Goal: Task Accomplishment & Management: Use online tool/utility

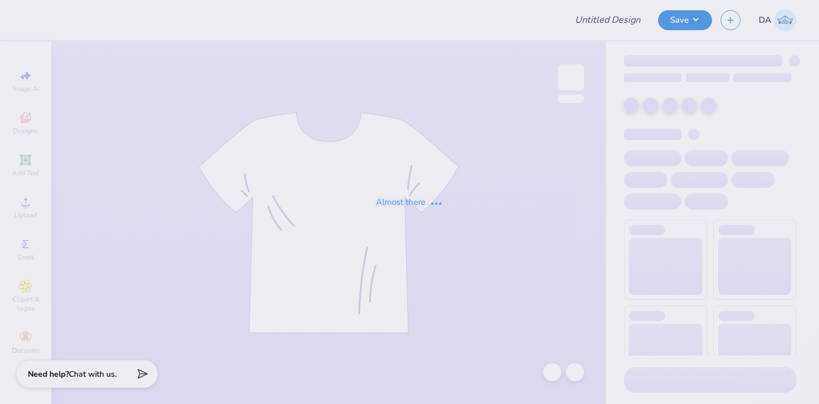
type input "First Order - Women In Law Organization at Southern [DEMOGRAPHIC_DATA] Un"
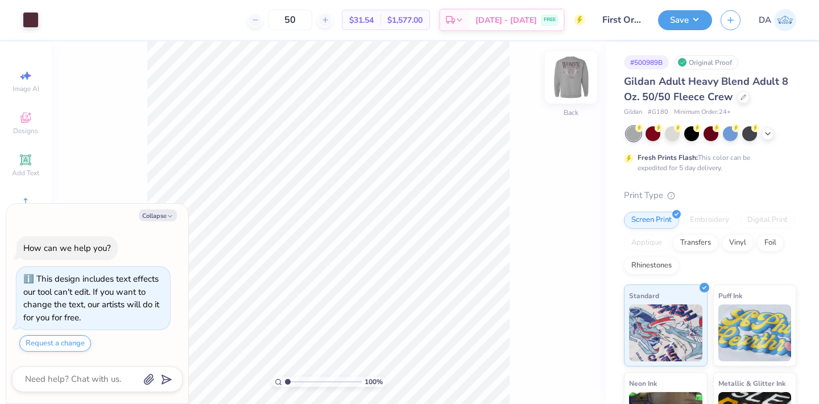
click at [571, 76] on img at bounding box center [570, 77] width 45 height 45
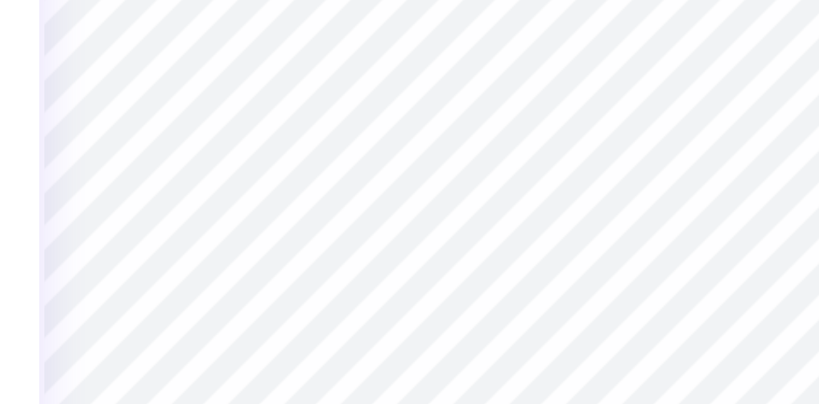
type textarea "x"
type input "12.50"
type input "11.83"
type input "3.00"
type textarea "x"
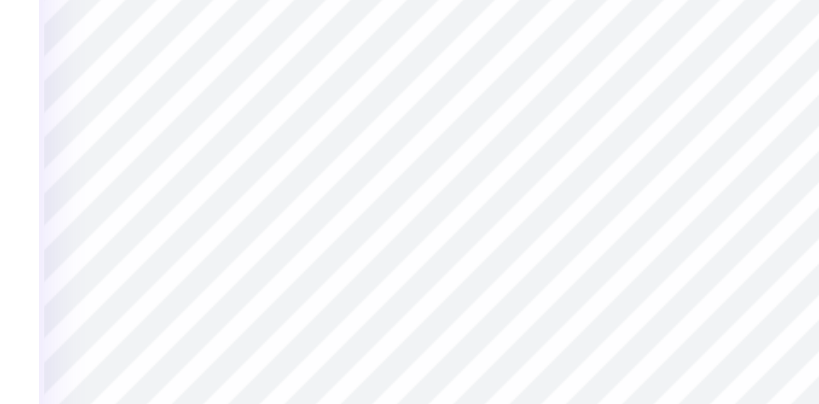
type input "2.46"
type input "0.84"
type input "13.40"
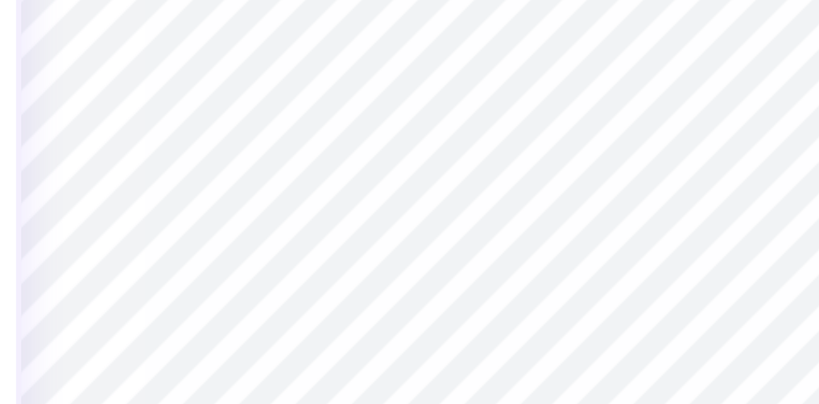
type textarea "x"
type input "12.50"
type input "11.83"
type input "3.00"
type textarea "x"
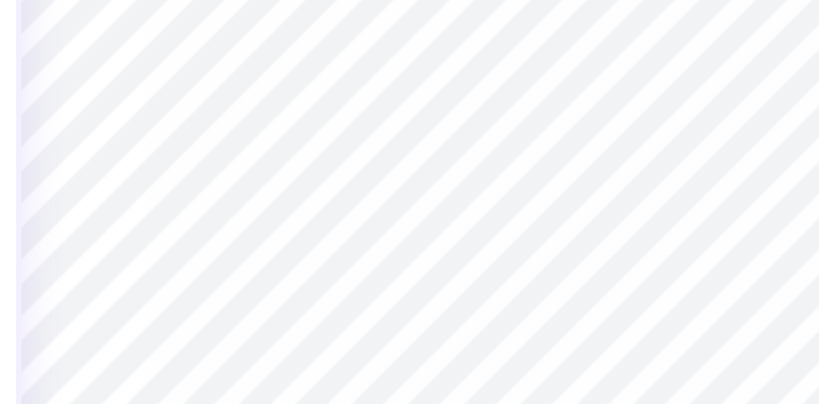
type input "2.46"
type input "0.84"
type input "13.40"
type textarea "x"
type input "12.50"
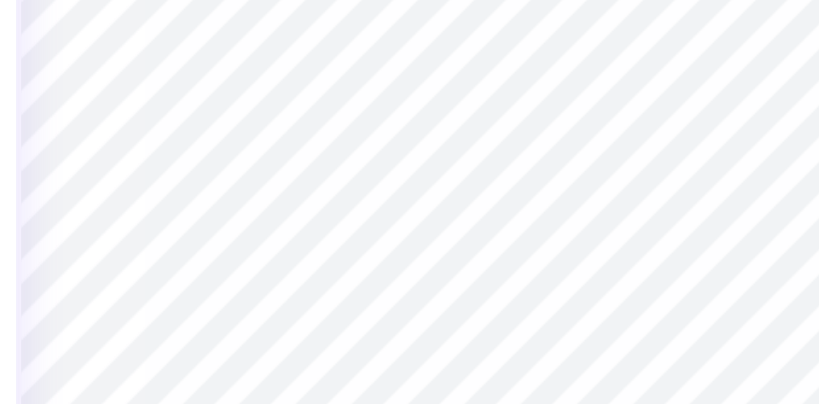
type input "11.83"
type input "3.00"
type textarea "x"
type input "2.46"
type input "0.84"
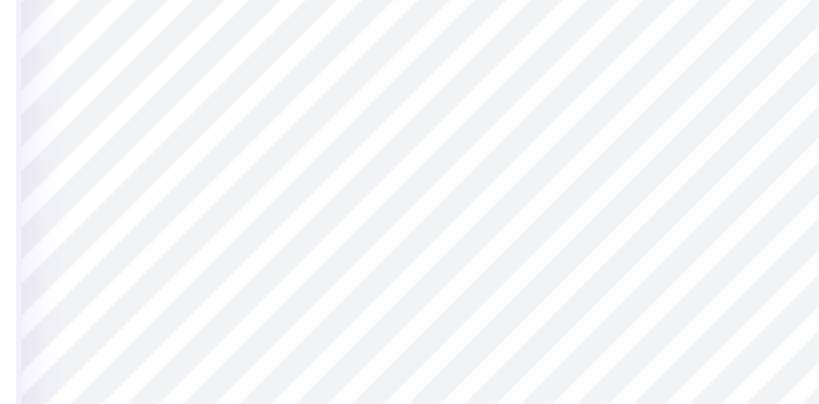
type input "13.40"
type textarea "x"
type input "13.25"
type textarea "x"
type input "14.83"
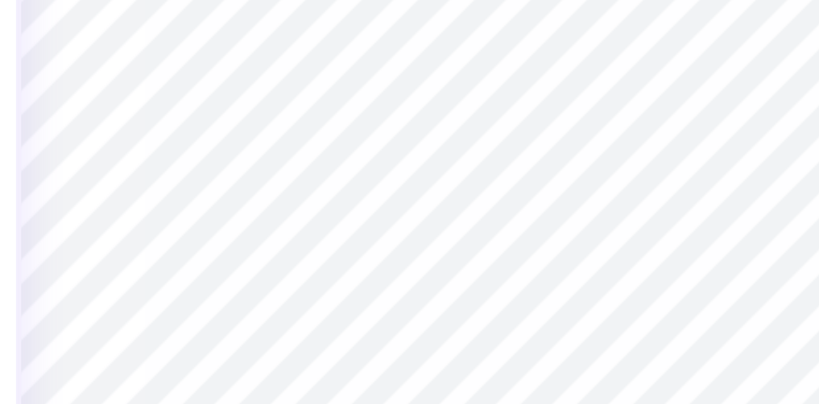
type textarea "x"
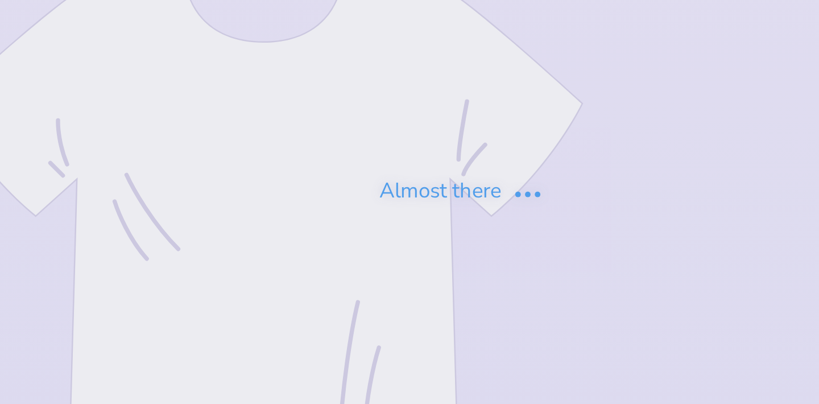
type input "First Order - Women In Law Organization at Southern [DEMOGRAPHIC_DATA] Un"
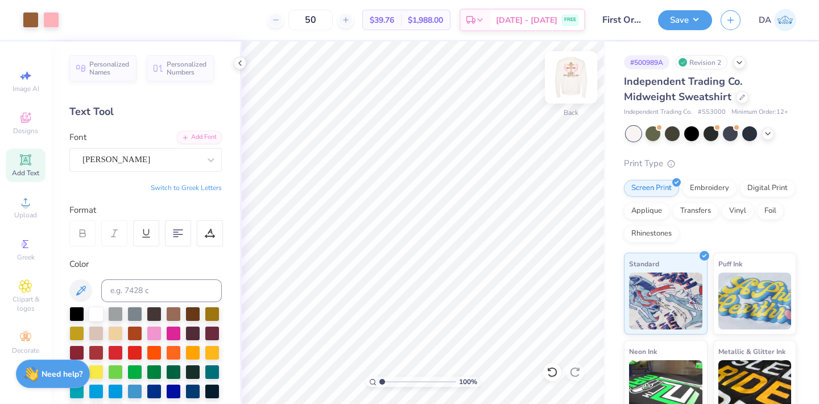
click at [561, 72] on img at bounding box center [570, 77] width 45 height 45
click at [689, 16] on button "Save" at bounding box center [685, 19] width 54 height 20
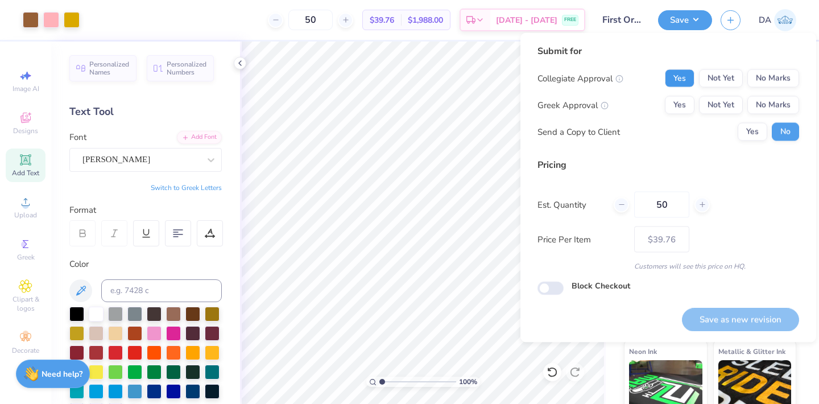
click at [686, 80] on button "Yes" at bounding box center [680, 78] width 30 height 18
click at [774, 103] on button "No Marks" at bounding box center [773, 105] width 52 height 18
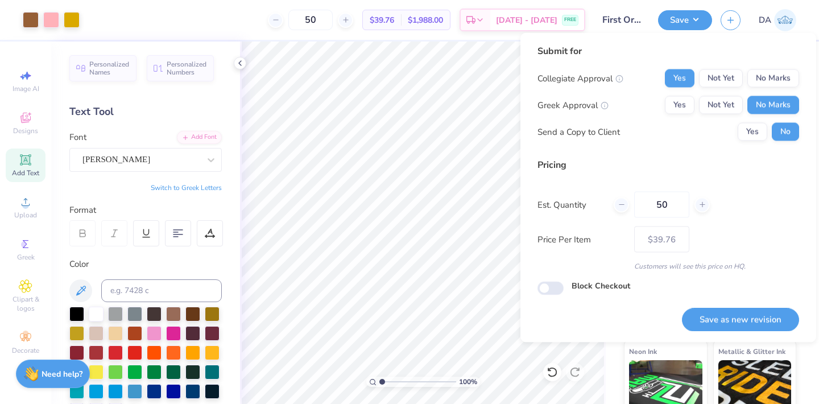
click at [748, 142] on div "Submit for Collegiate Approval Yes Not Yet No Marks Greek Approval Yes Not Yet …" at bounding box center [668, 96] width 262 height 105
click at [748, 139] on button "Yes" at bounding box center [752, 132] width 30 height 18
click at [724, 310] on button "Save as new revision" at bounding box center [740, 319] width 117 height 23
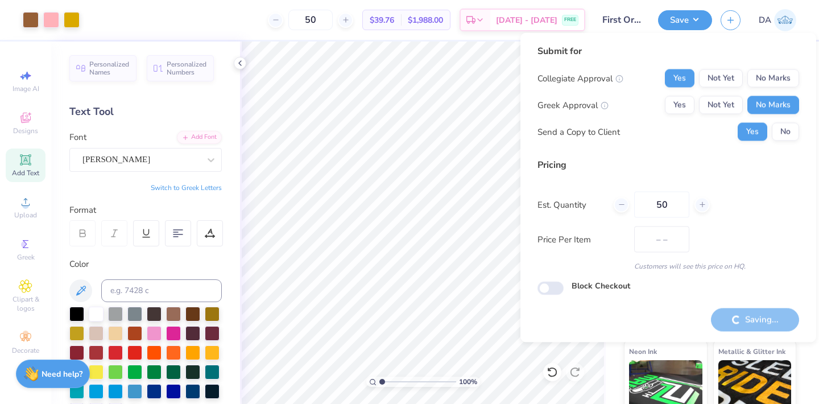
type input "$39.76"
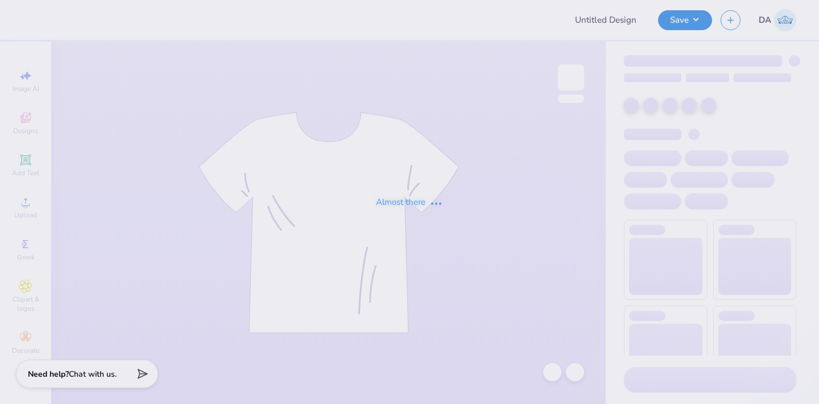
type input "PSA SHIRT"
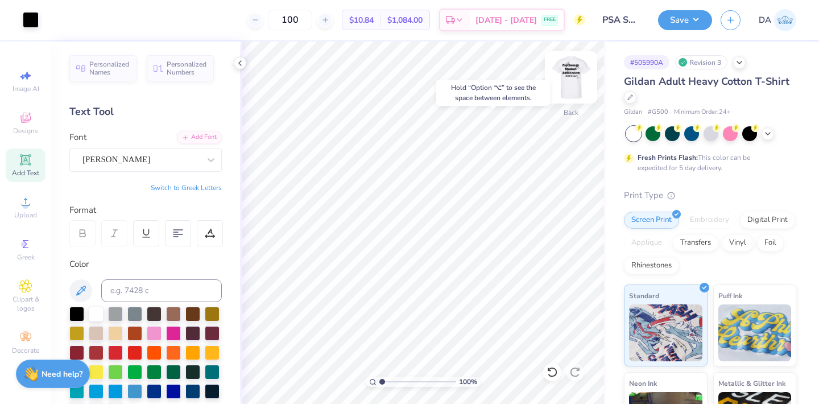
click at [569, 76] on img at bounding box center [570, 77] width 45 height 45
type input "7.62"
type input "0.97"
type input "12.50"
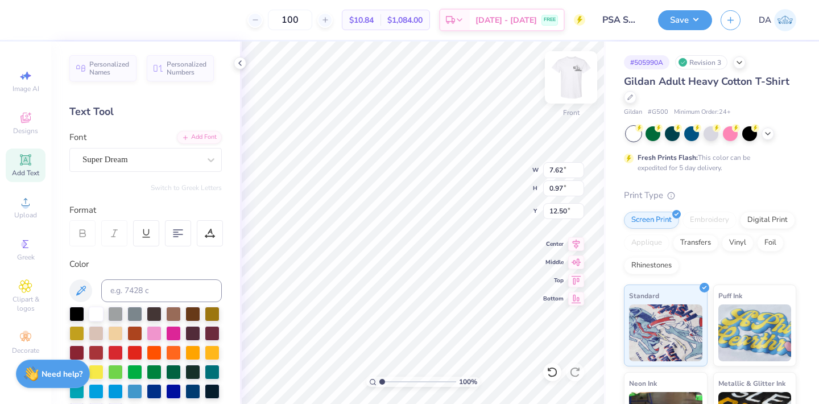
scroll to position [0, 1]
type textarea "At UC Irine"
type input "0.46"
type input "0.49"
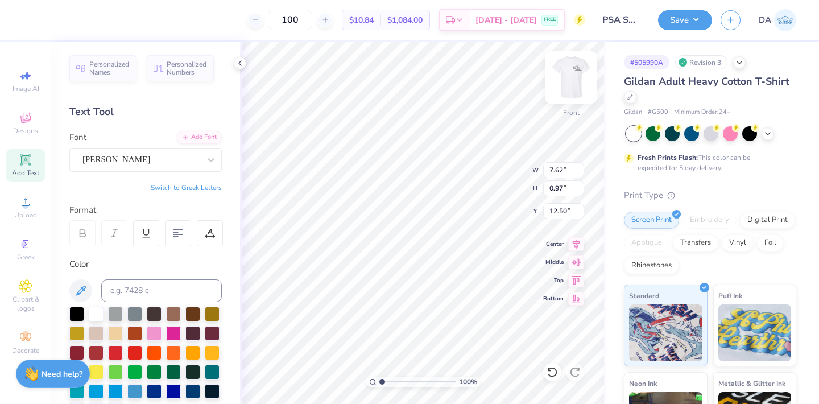
type input "12.44"
click at [679, 24] on button "Save" at bounding box center [685, 19] width 54 height 20
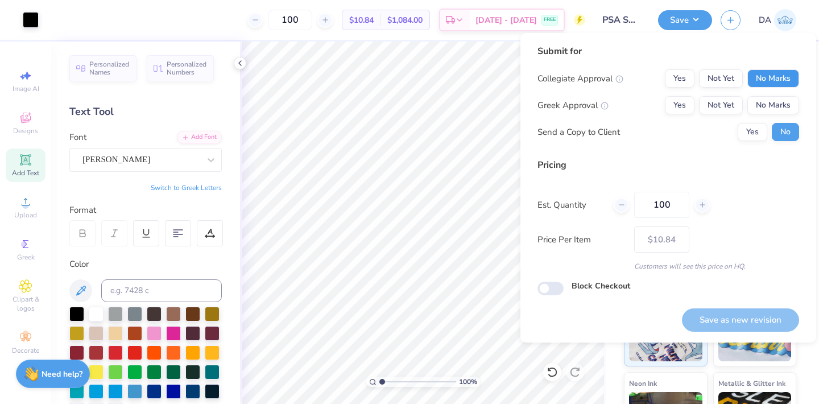
click at [787, 73] on button "No Marks" at bounding box center [773, 78] width 52 height 18
click at [781, 101] on button "No Marks" at bounding box center [773, 105] width 52 height 18
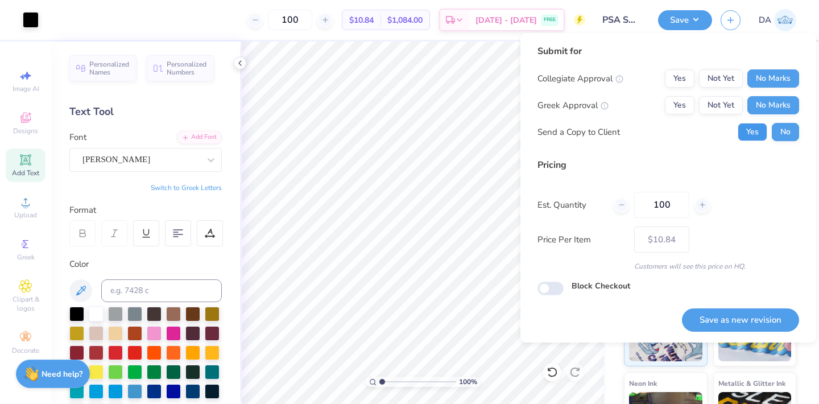
click at [747, 132] on button "Yes" at bounding box center [752, 132] width 30 height 18
click at [722, 316] on button "Save as new revision" at bounding box center [740, 319] width 117 height 23
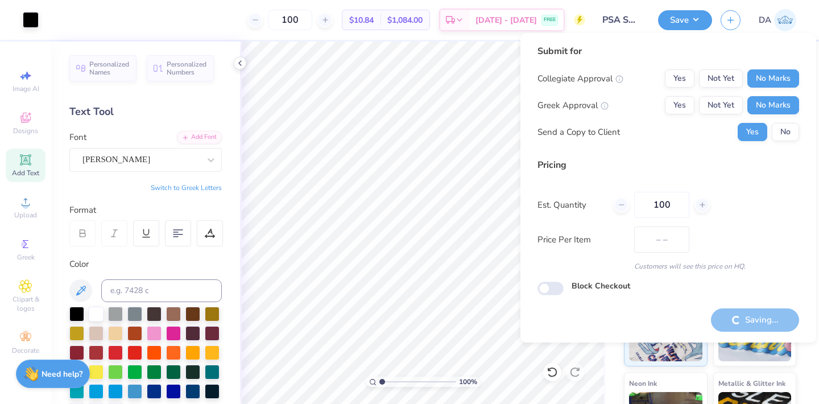
type input "$10.84"
